Goal: Task Accomplishment & Management: Manage account settings

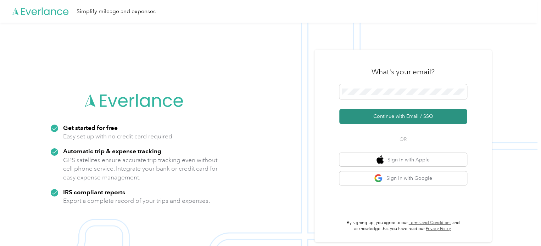
click at [407, 116] on button "Continue with Email / SSO" at bounding box center [403, 116] width 128 height 15
click at [394, 118] on button "Continue with Email / SSO" at bounding box center [403, 116] width 128 height 15
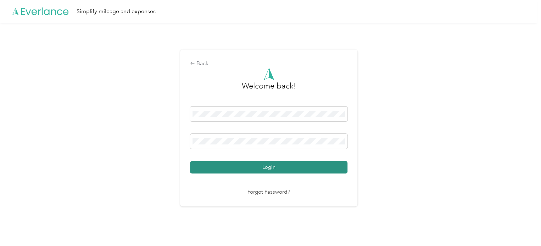
click at [300, 165] on button "Login" at bounding box center [268, 167] width 157 height 12
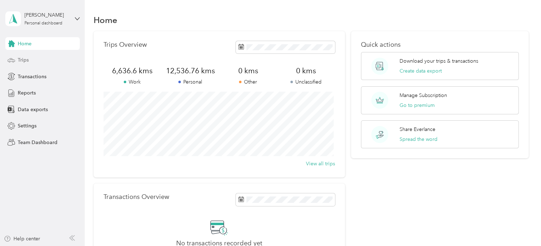
click at [27, 56] on span "Trips" at bounding box center [23, 59] width 11 height 7
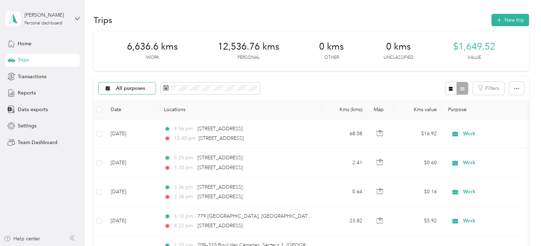
click at [150, 88] on div "All purposes" at bounding box center [127, 89] width 57 height 12
click at [125, 126] on span "Work" at bounding box center [133, 125] width 34 height 7
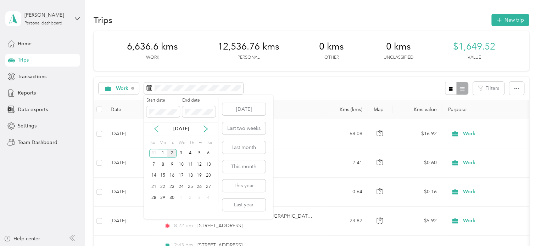
click at [155, 127] on icon at bounding box center [156, 128] width 7 height 7
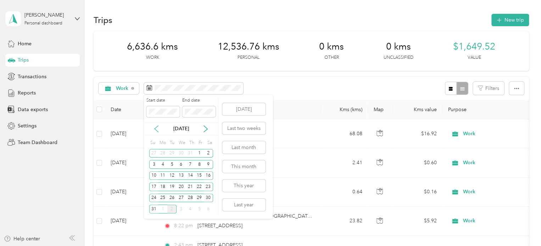
click at [156, 128] on icon at bounding box center [156, 128] width 7 height 7
click at [204, 129] on icon at bounding box center [205, 128] width 7 height 7
click at [201, 151] on div "1" at bounding box center [199, 153] width 9 height 9
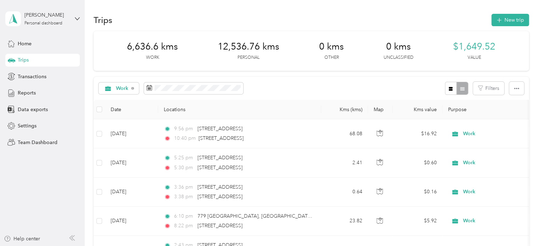
click at [295, 87] on div "Work Filters" at bounding box center [311, 88] width 435 height 23
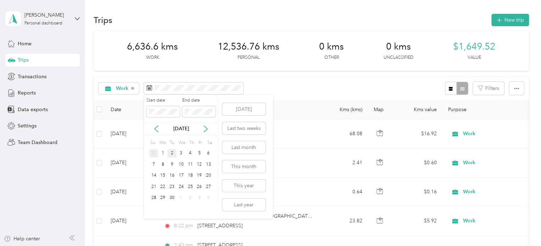
click at [153, 153] on div "31" at bounding box center [153, 153] width 9 height 9
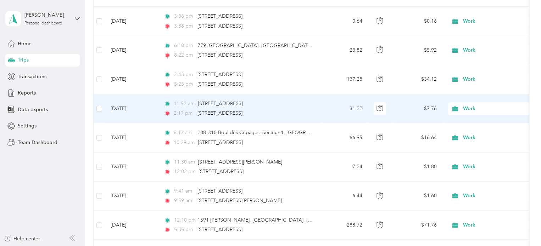
scroll to position [71, 0]
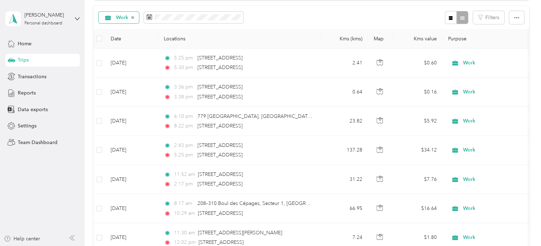
click at [131, 17] on div "Work" at bounding box center [119, 18] width 41 height 12
click at [132, 32] on li "All purposes" at bounding box center [125, 30] width 52 height 12
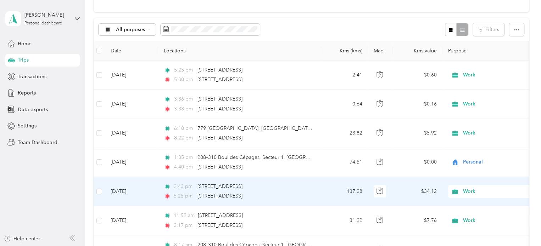
scroll to position [71, 0]
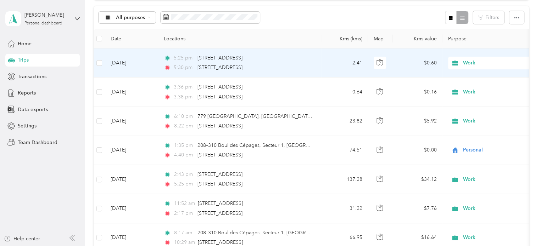
click at [477, 62] on span "Work" at bounding box center [495, 63] width 65 height 8
click at [477, 86] on span "Personal" at bounding box center [498, 85] width 66 height 7
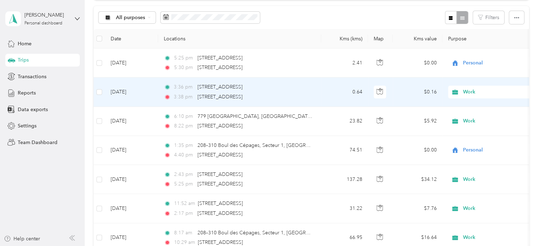
click at [473, 89] on span "Work" at bounding box center [495, 92] width 65 height 8
click at [470, 115] on span "Personal" at bounding box center [498, 117] width 66 height 7
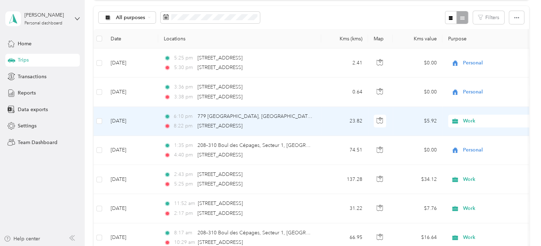
click at [469, 120] on span "Work" at bounding box center [495, 121] width 65 height 8
click at [469, 146] on span "Personal" at bounding box center [498, 145] width 66 height 7
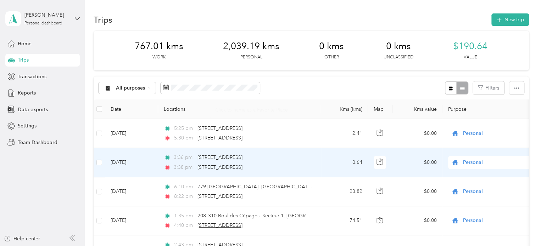
scroll to position [0, 0]
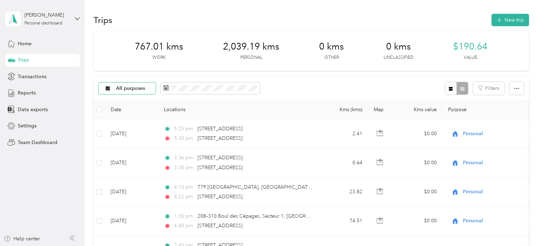
click at [144, 90] on span "All purposes" at bounding box center [130, 88] width 29 height 5
click at [120, 125] on span "Work" at bounding box center [133, 125] width 34 height 7
click at [27, 110] on span "Data exports" at bounding box center [33, 109] width 30 height 7
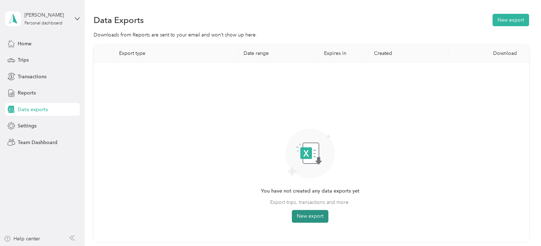
click at [318, 214] on button "New export" at bounding box center [310, 216] width 37 height 13
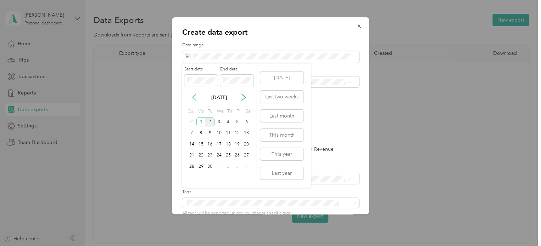
click at [194, 98] on icon at bounding box center [194, 97] width 7 height 7
click at [236, 120] on div "1" at bounding box center [236, 122] width 9 height 9
click at [190, 178] on div "31" at bounding box center [191, 178] width 9 height 9
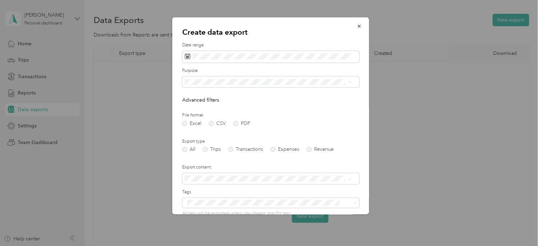
click at [199, 105] on div "Work" at bounding box center [268, 106] width 162 height 7
click at [236, 125] on label "PDF" at bounding box center [241, 123] width 17 height 5
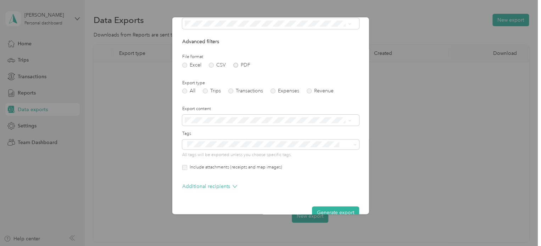
scroll to position [71, 0]
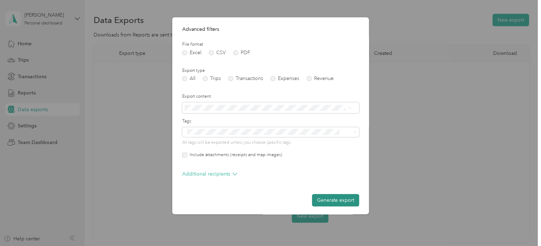
click at [335, 198] on button "Generate export" at bounding box center [335, 200] width 47 height 12
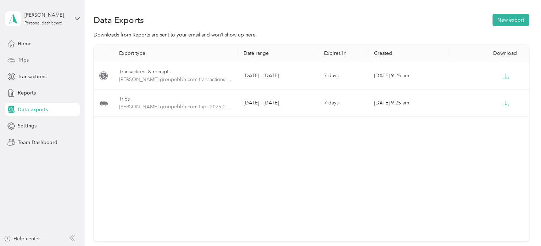
click at [32, 59] on div "Trips" at bounding box center [42, 60] width 74 height 13
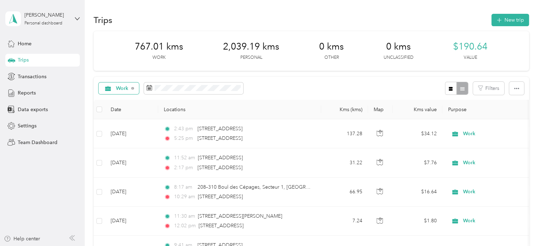
click at [128, 86] on span "Work" at bounding box center [122, 88] width 13 height 5
click at [132, 100] on span "All purposes" at bounding box center [130, 100] width 29 height 7
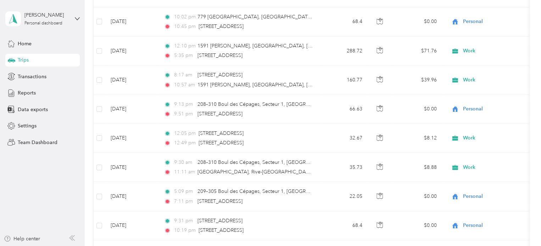
scroll to position [673, 0]
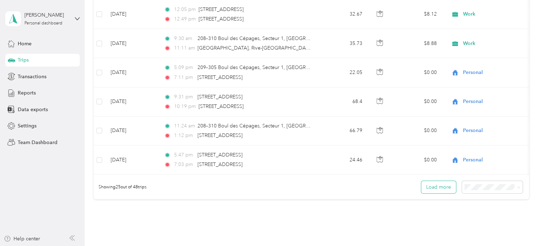
click at [444, 190] on button "Load more" at bounding box center [438, 187] width 35 height 12
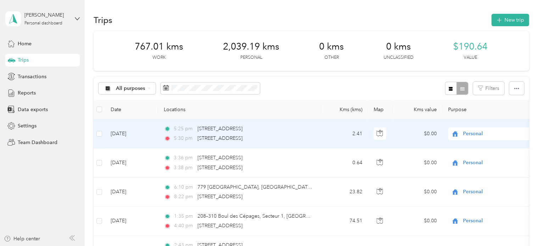
scroll to position [177, 0]
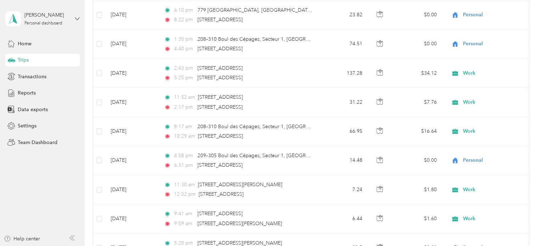
click at [78, 17] on icon at bounding box center [77, 18] width 5 height 5
click at [50, 57] on div "Log out" at bounding box center [99, 58] width 179 height 12
